Goal: Task Accomplishment & Management: Manage account settings

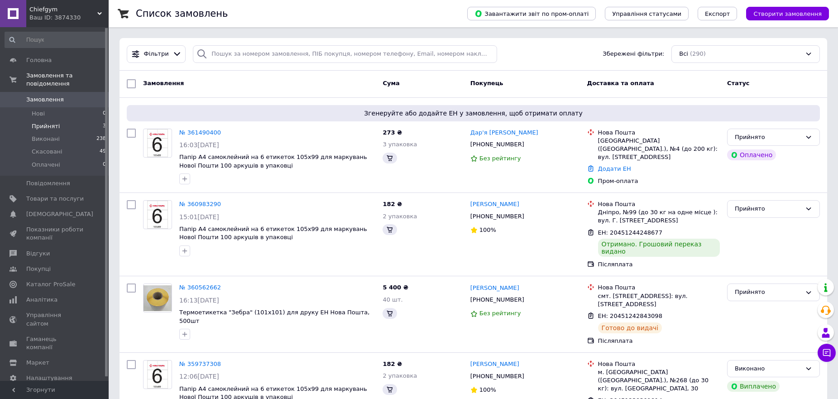
click at [51, 122] on span "Прийняті" at bounding box center [46, 126] width 28 height 8
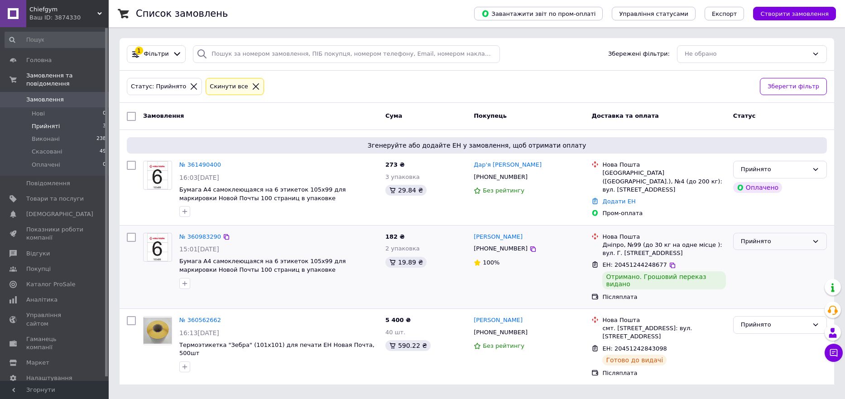
click at [807, 240] on div "Прийнято" at bounding box center [774, 242] width 67 height 10
click at [789, 260] on li "Виконано" at bounding box center [780, 260] width 93 height 17
click at [208, 162] on link "№ 361490400" at bounding box center [200, 164] width 42 height 7
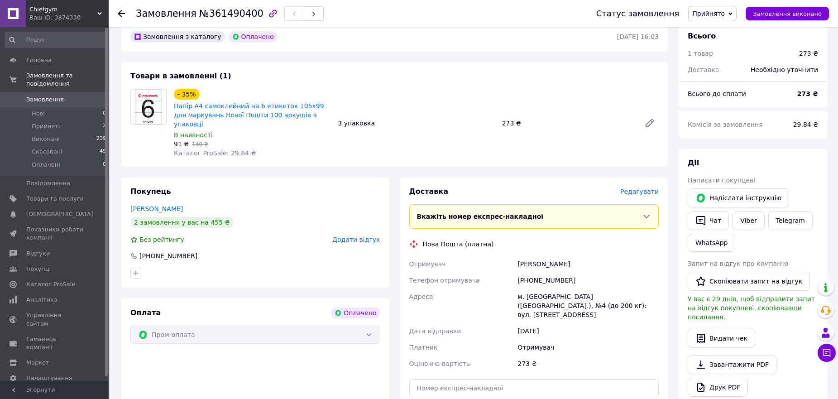
scroll to position [45, 0]
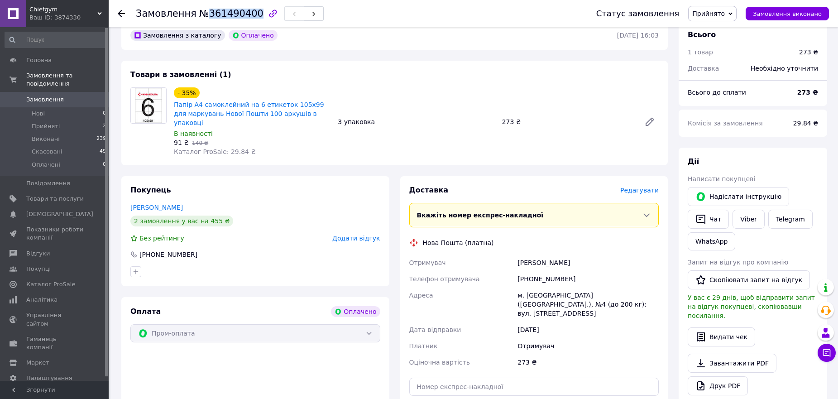
drag, startPoint x: 204, startPoint y: 14, endPoint x: 246, endPoint y: 14, distance: 42.1
click at [246, 14] on span "№361490400" at bounding box center [231, 13] width 64 height 11
copy span "361490400"
drag, startPoint x: 528, startPoint y: 269, endPoint x: 569, endPoint y: 266, distance: 41.4
click at [569, 271] on div "[PHONE_NUMBER]" at bounding box center [588, 279] width 145 height 16
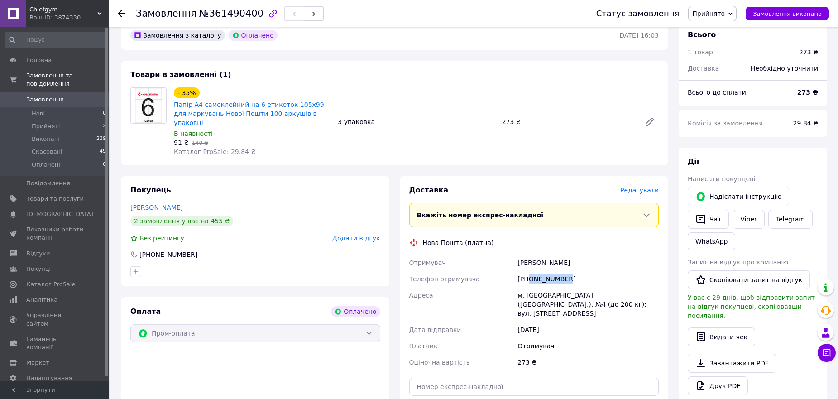
copy div "0734085262"
drag, startPoint x: 519, startPoint y: 253, endPoint x: 536, endPoint y: 257, distance: 16.8
click at [536, 257] on div "[PERSON_NAME]" at bounding box center [588, 263] width 145 height 16
copy div "[PERSON_NAME]"
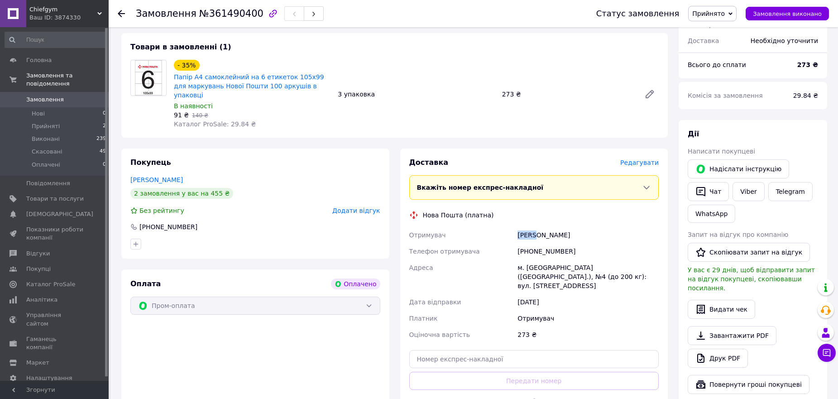
scroll to position [136, 0]
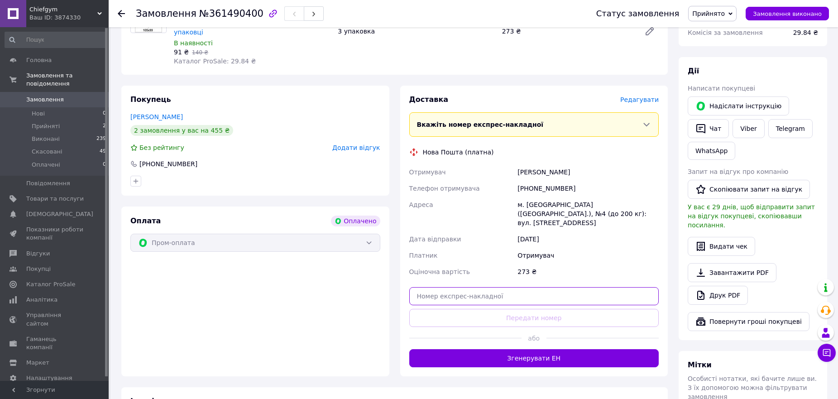
click at [512, 287] on input "text" at bounding box center [534, 296] width 250 height 18
paste input "20451247454311"
type input "20451247454311"
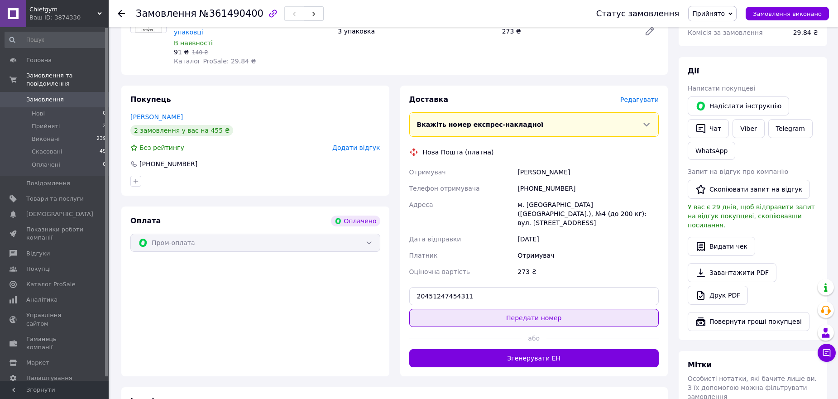
click at [545, 309] on button "Передати номер" at bounding box center [534, 318] width 250 height 18
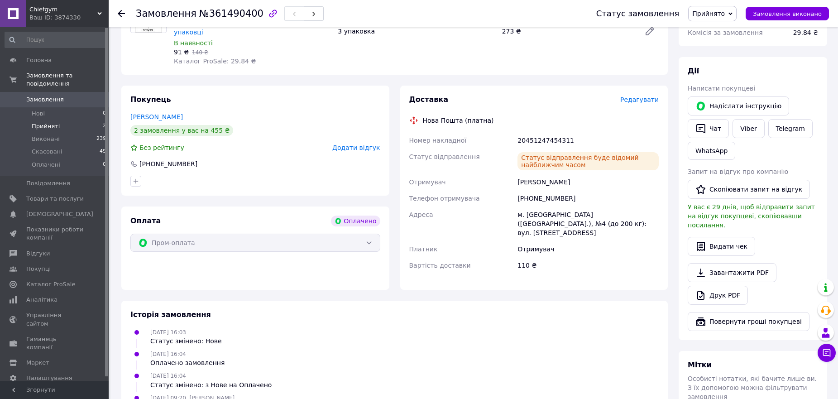
click at [90, 120] on li "Прийняті 2" at bounding box center [55, 126] width 111 height 13
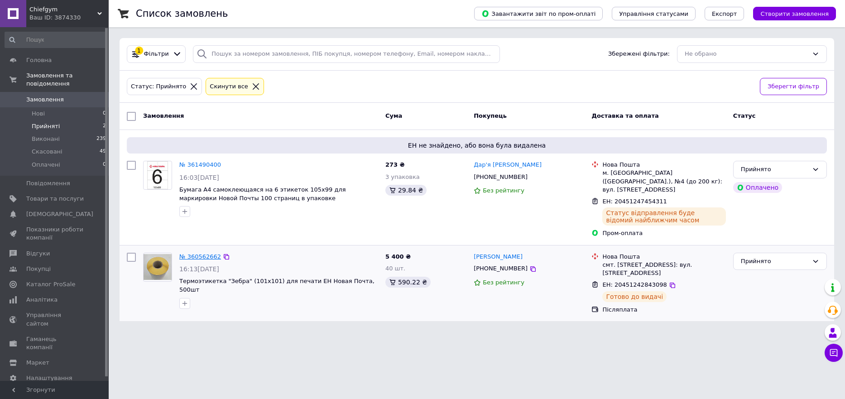
click at [197, 253] on link "№ 360562662" at bounding box center [200, 256] width 42 height 7
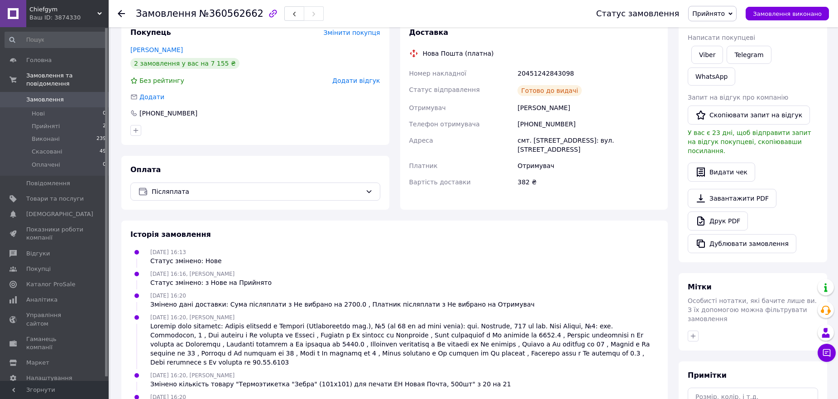
scroll to position [91, 0]
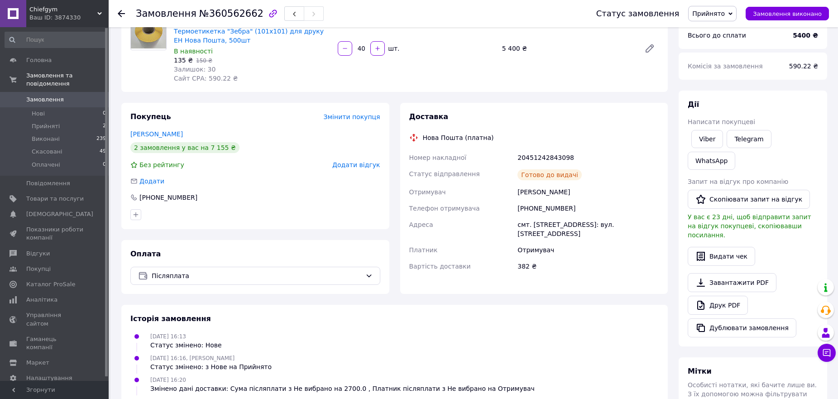
click at [160, 150] on div "2 замовлення у вас на 7 155 ₴" at bounding box center [184, 147] width 109 height 11
click at [173, 137] on link "[PERSON_NAME]" at bounding box center [156, 133] width 53 height 7
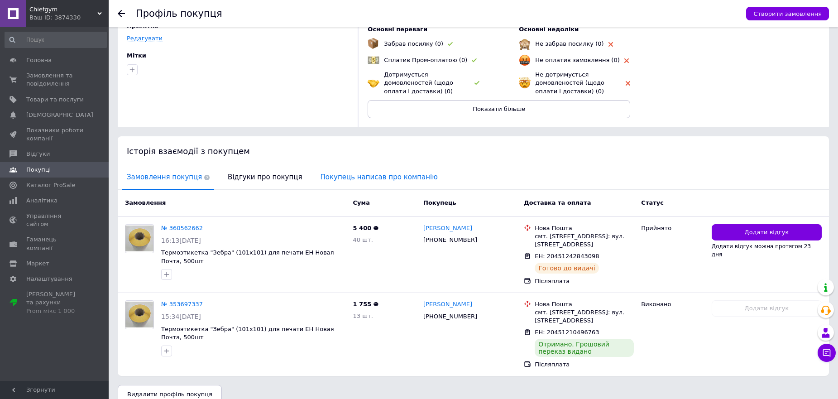
scroll to position [83, 0]
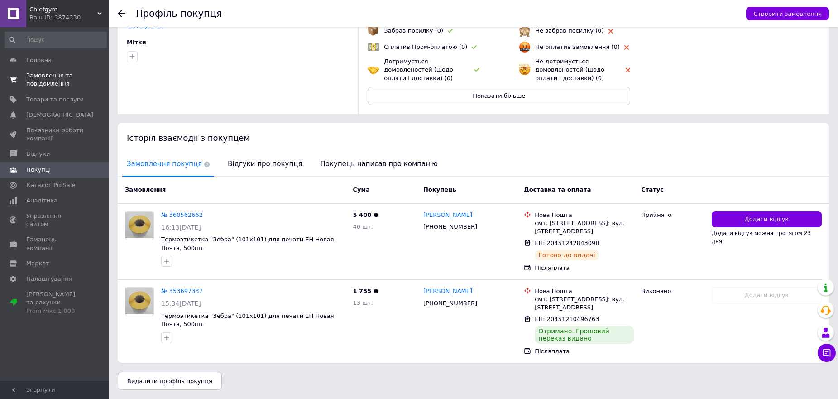
click at [42, 85] on span "Замовлення та повідомлення" at bounding box center [55, 80] width 58 height 16
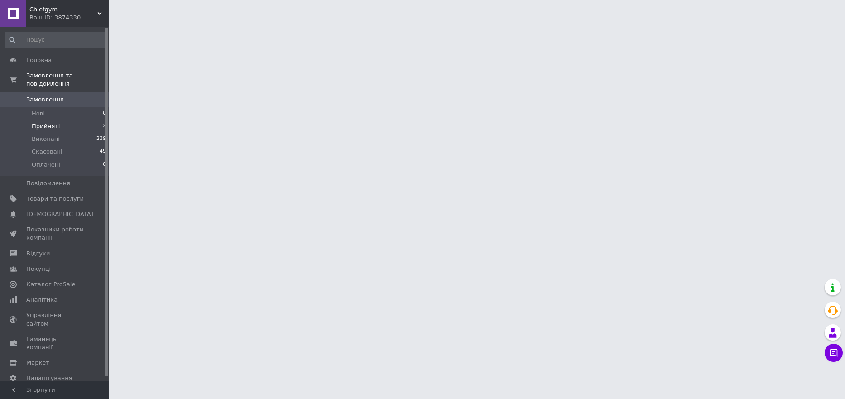
click at [48, 122] on span "Прийняті" at bounding box center [46, 126] width 28 height 8
